Goal: Task Accomplishment & Management: Use online tool/utility

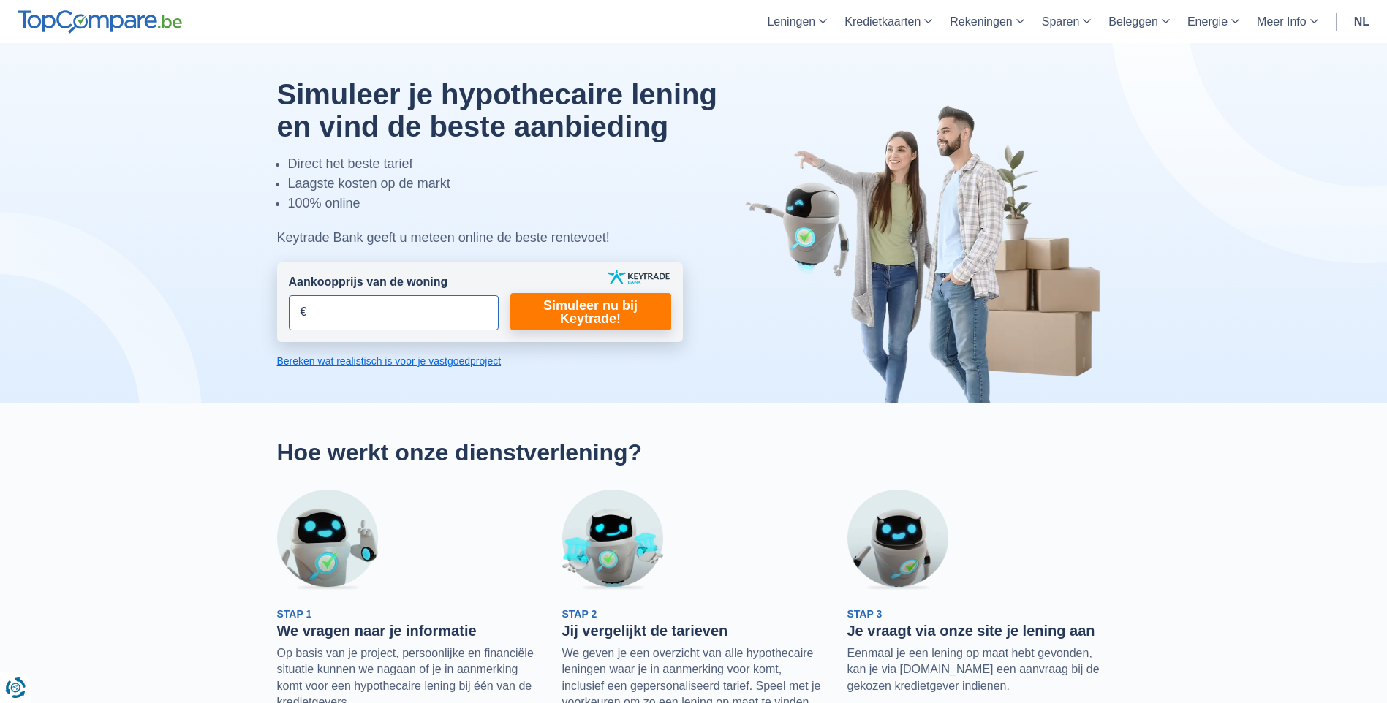
click at [433, 298] on input "Aankoopprijs van de woning" at bounding box center [394, 312] width 210 height 35
type input "350.000"
click at [556, 314] on link "Simuleer nu bij Keytrade!" at bounding box center [590, 311] width 161 height 37
click at [597, 320] on link "Simuleer nu bij Keytrade!" at bounding box center [590, 311] width 161 height 37
click at [479, 364] on link "Bereken wat realistisch is voor je vastgoedproject" at bounding box center [480, 361] width 406 height 15
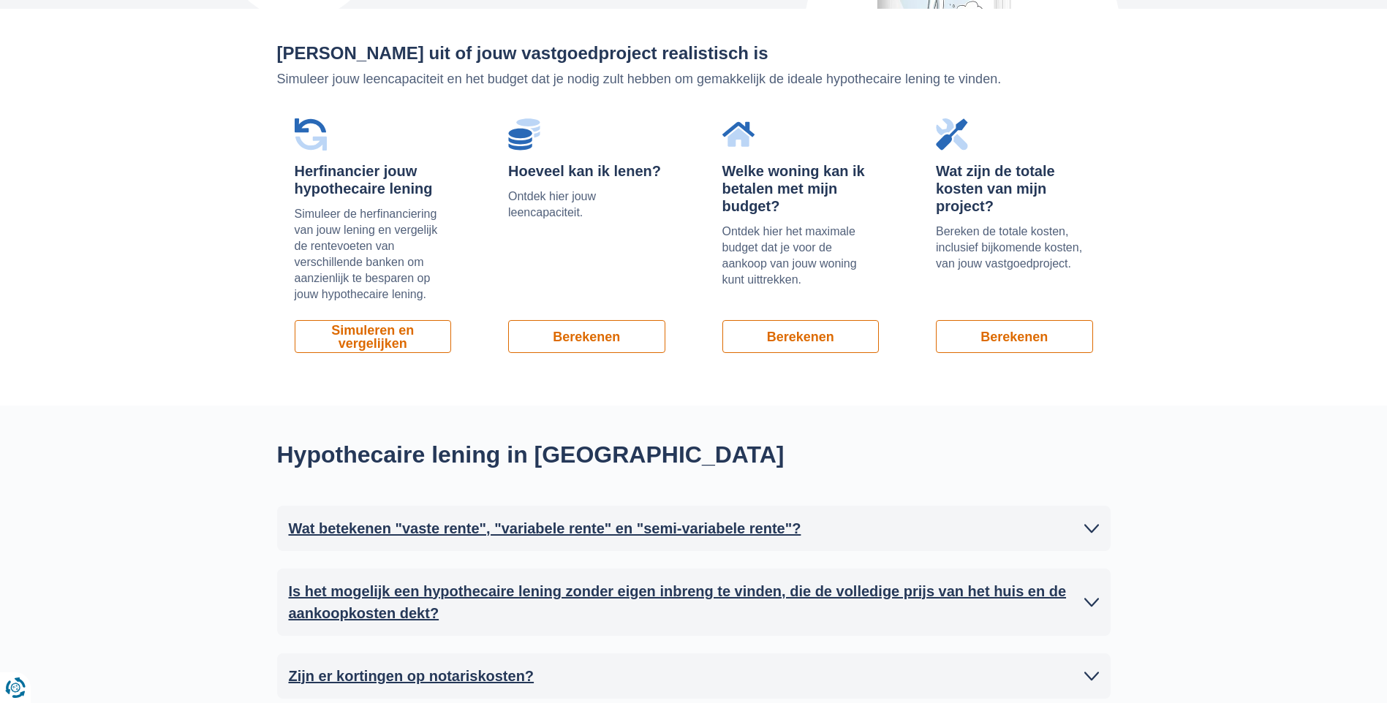
scroll to position [991, 0]
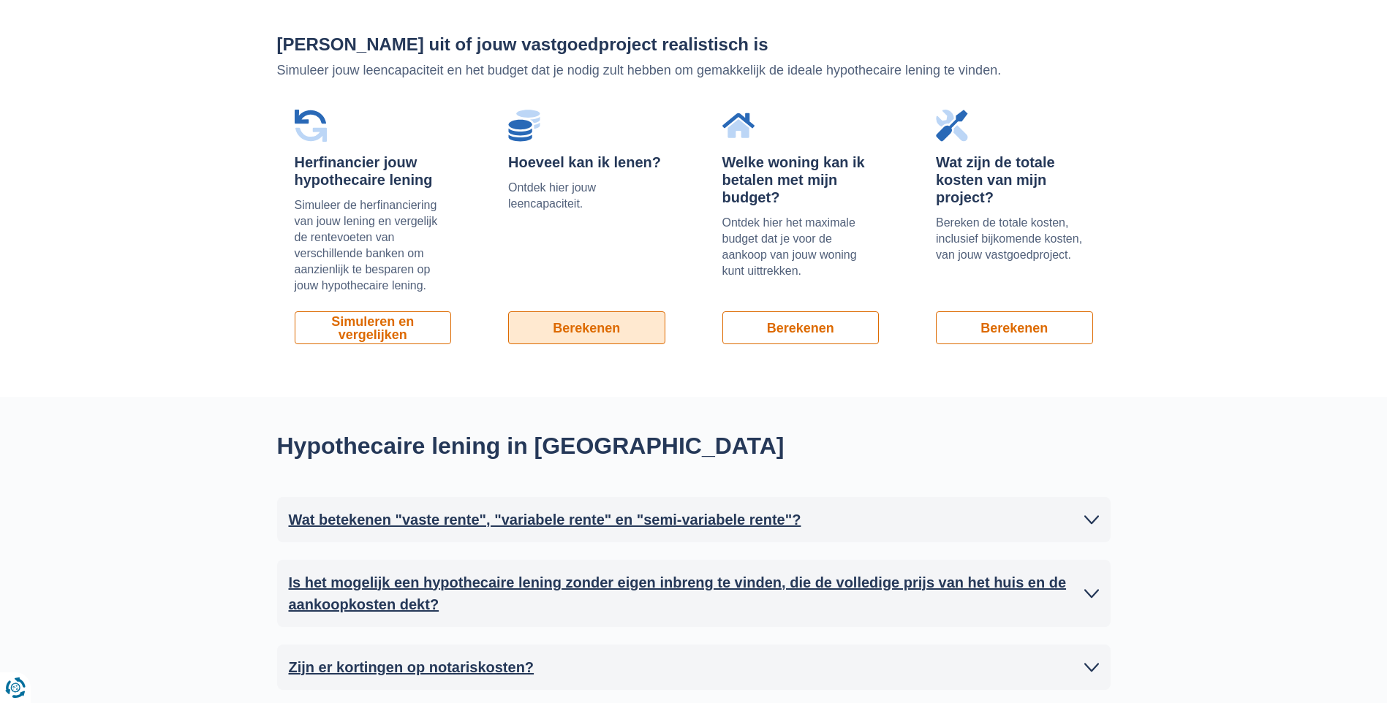
click at [571, 328] on link "Berekenen" at bounding box center [586, 327] width 157 height 33
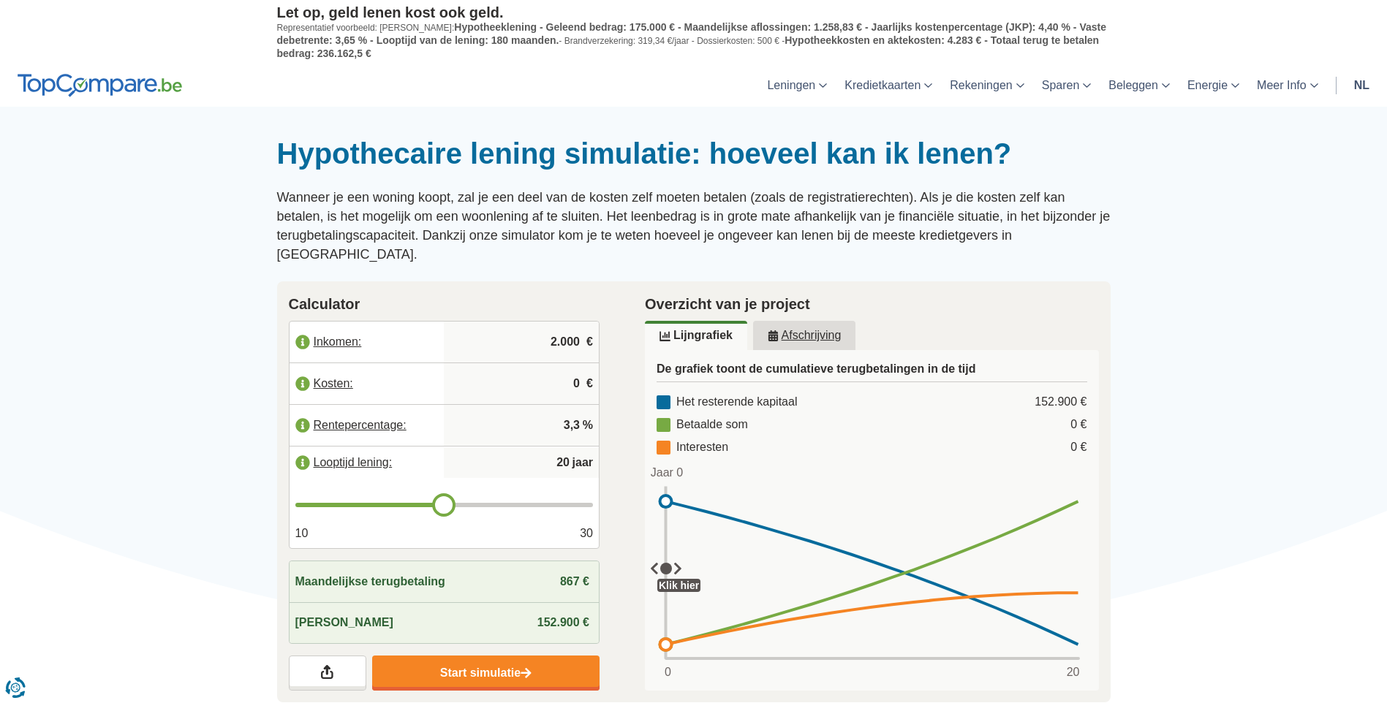
click at [551, 322] on input "2.000" at bounding box center [521, 341] width 143 height 39
click at [569, 327] on input "2.000" at bounding box center [521, 341] width 143 height 39
type input "2.500"
